Goal: Transaction & Acquisition: Obtain resource

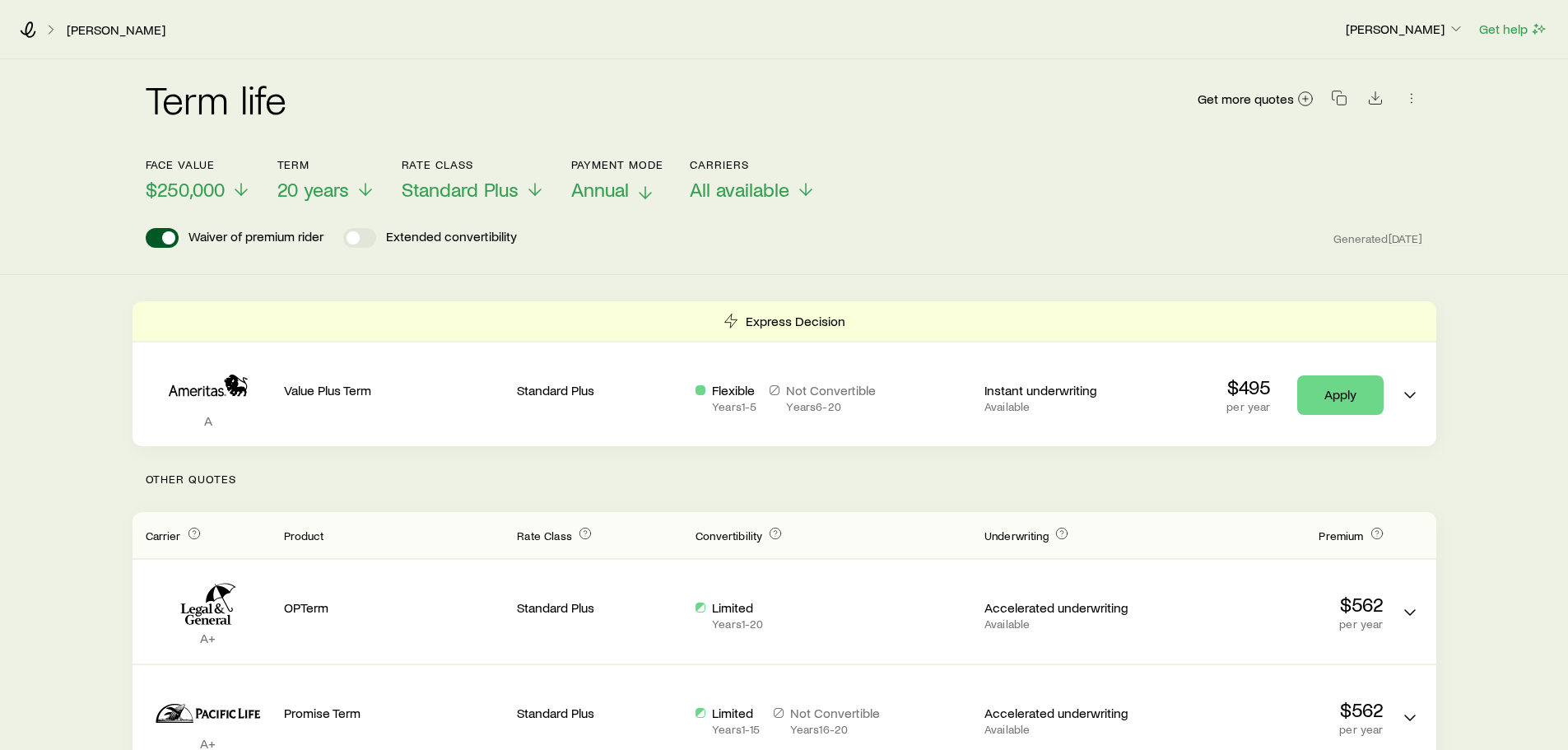
click at [642, 188] on icon at bounding box center [645, 192] width 20 height 20
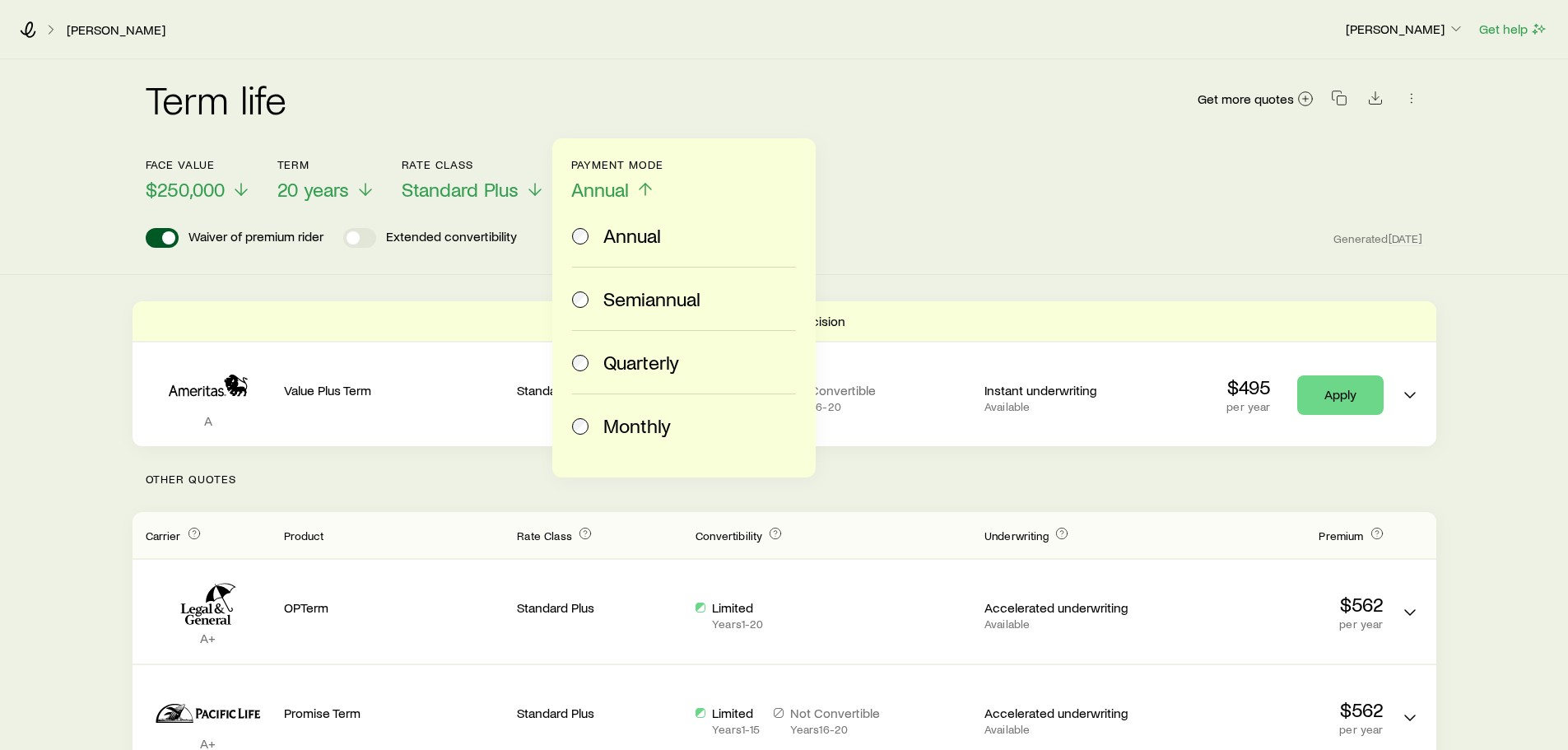
click at [632, 417] on span "Monthly" at bounding box center [637, 425] width 67 height 23
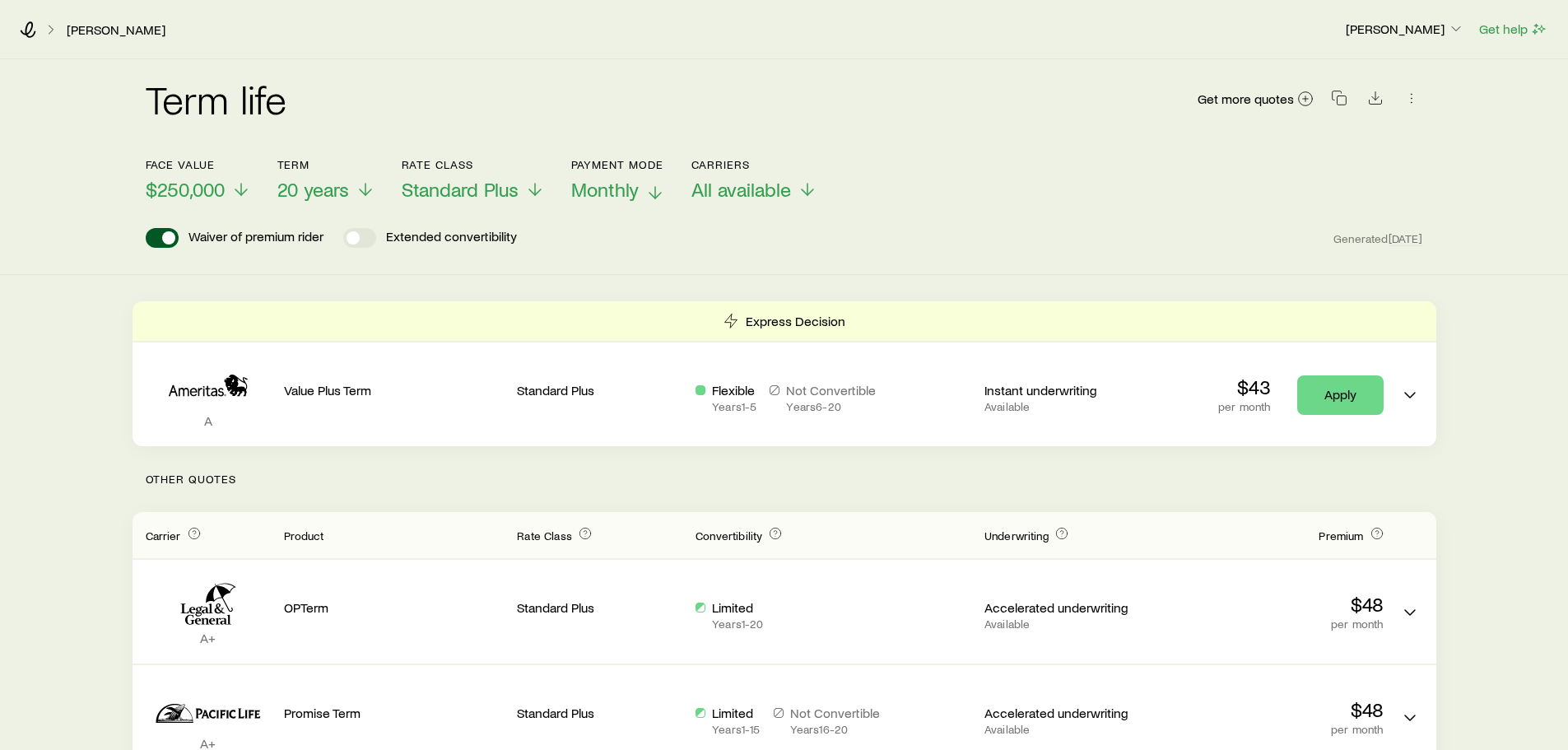
click at [964, 185] on div "Face value $250,000 Term 20 years Rate Class Standard Plus Payment Mode Monthly…" at bounding box center [784, 169] width 1278 height 63
click at [1375, 106] on icon "Download CSV" at bounding box center [1375, 97] width 16 height 16
